Goal: Task Accomplishment & Management: Manage account settings

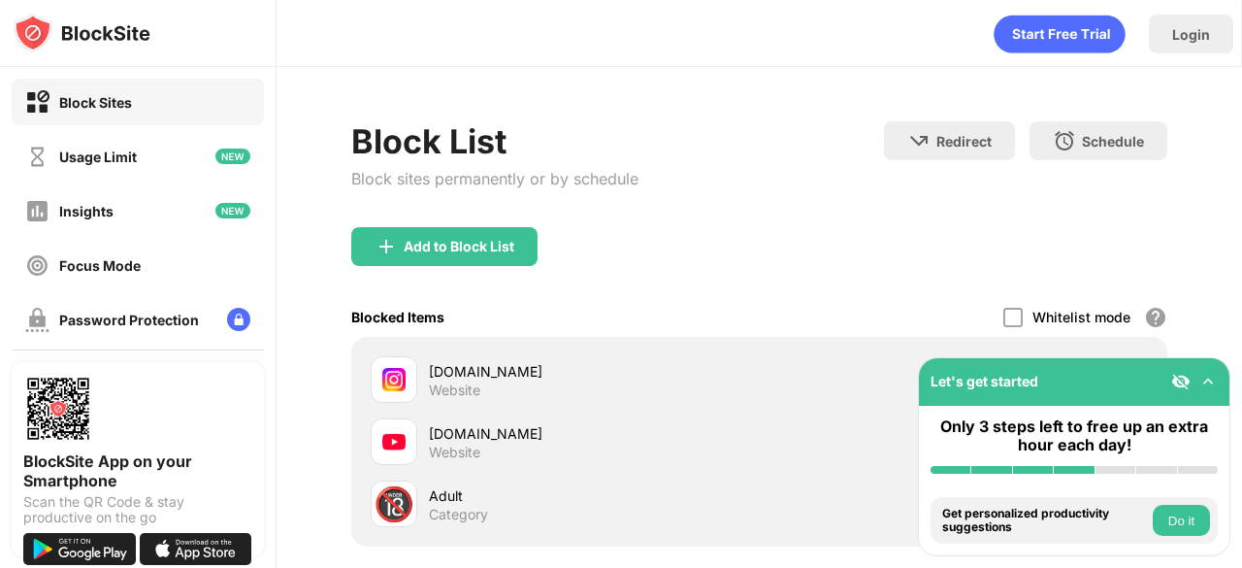
scroll to position [43, 0]
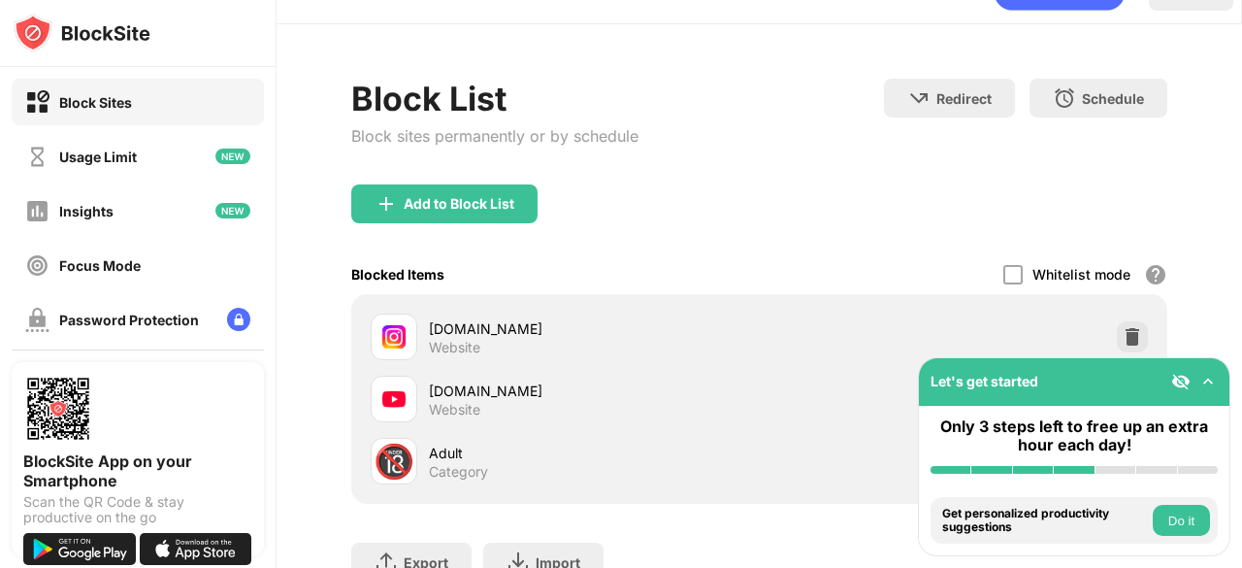
click at [1100, 332] on div "instagram.com Website" at bounding box center [759, 337] width 793 height 62
click at [1123, 328] on img at bounding box center [1132, 336] width 19 height 19
